Goal: Book appointment/travel/reservation

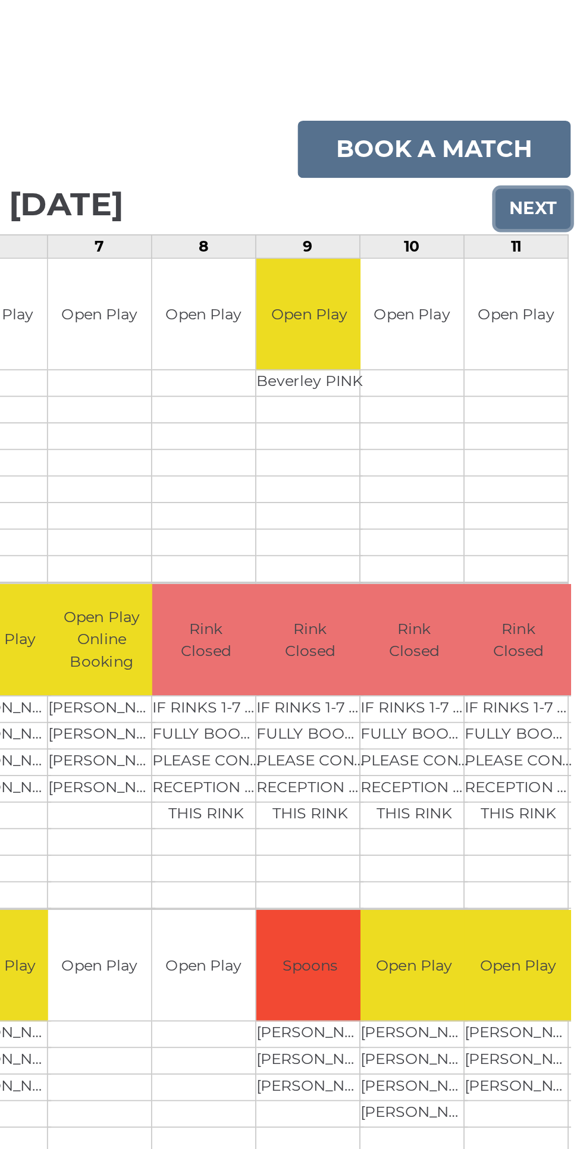
click at [563, 232] on input "Next" at bounding box center [552, 232] width 42 height 23
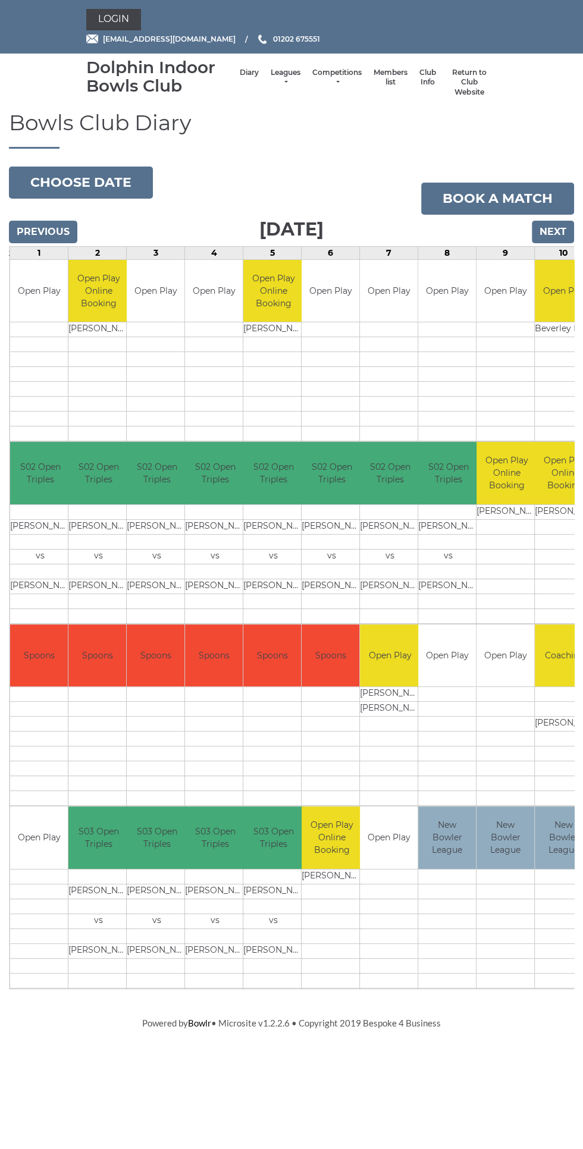
scroll to position [0, 123]
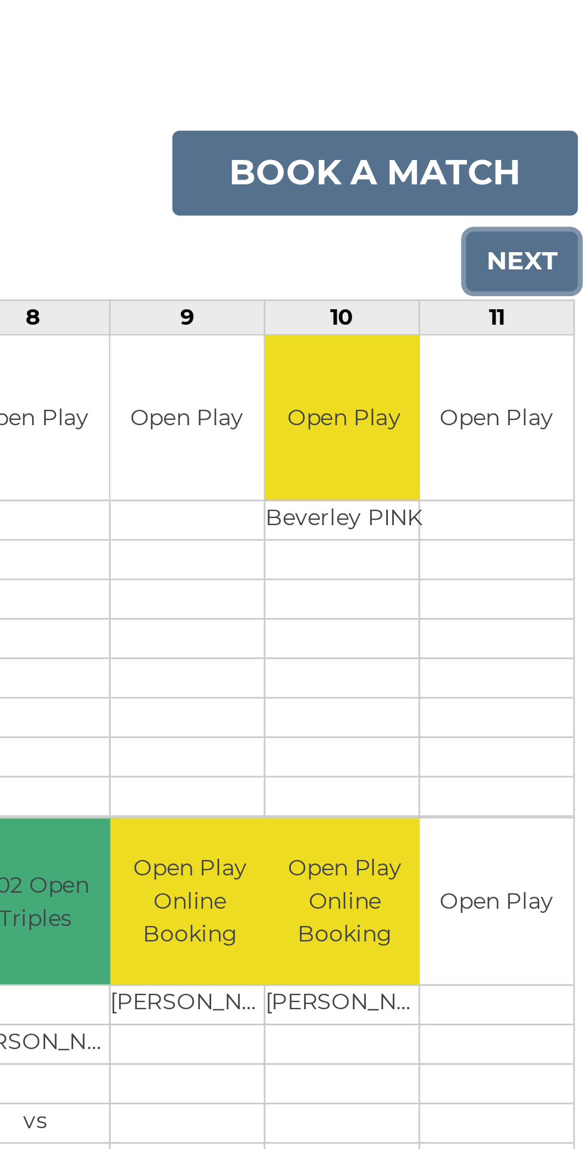
click at [560, 227] on input "Next" at bounding box center [552, 232] width 42 height 23
